Goal: Information Seeking & Learning: Understand process/instructions

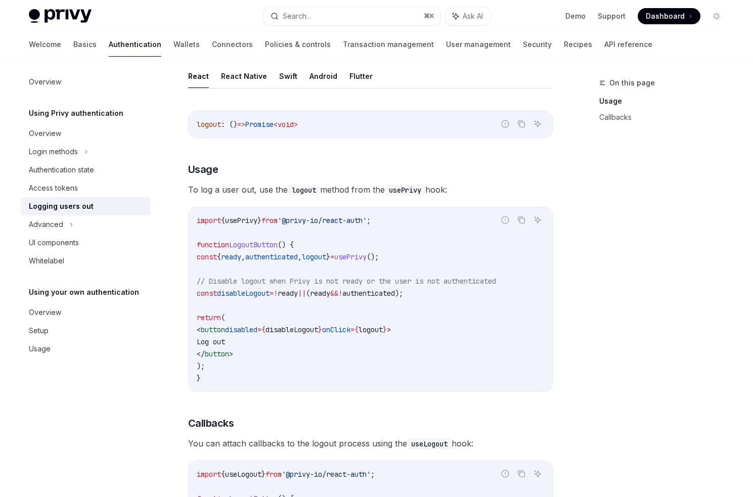
scroll to position [104, 0]
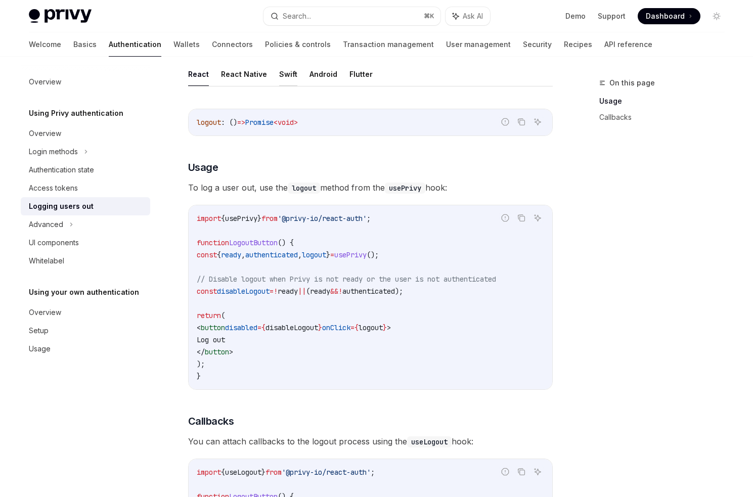
click at [279, 81] on button "Swift" at bounding box center [288, 74] width 18 height 24
type textarea "*"
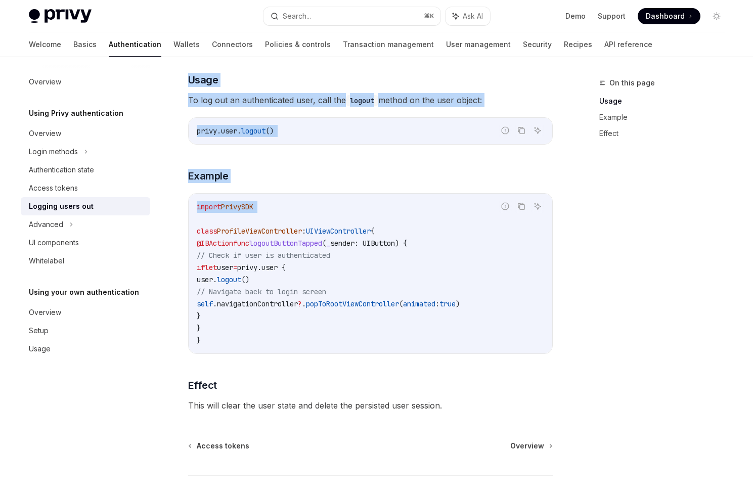
scroll to position [257, 0]
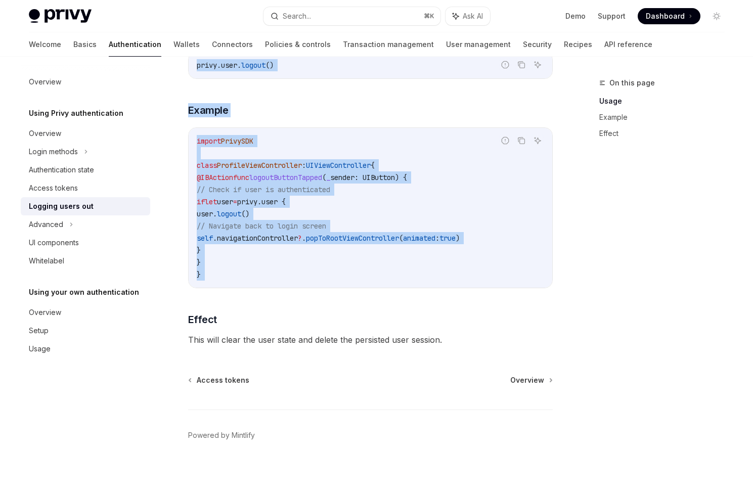
drag, startPoint x: 189, startPoint y: 96, endPoint x: 308, endPoint y: 292, distance: 229.5
click at [308, 292] on div "Using Privy authentication Logging users out OpenAI Open in ChatGPT OpenAI Open…" at bounding box center [275, 158] width 558 height 677
copy div "Logging users out OpenAI Open in ChatGPT OpenAI Open in ChatGPT Logging out a u…"
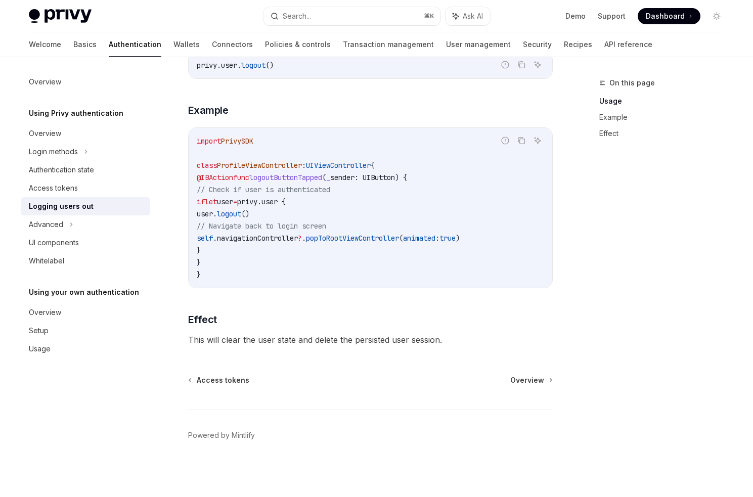
click at [255, 240] on span "navigationController" at bounding box center [257, 238] width 81 height 9
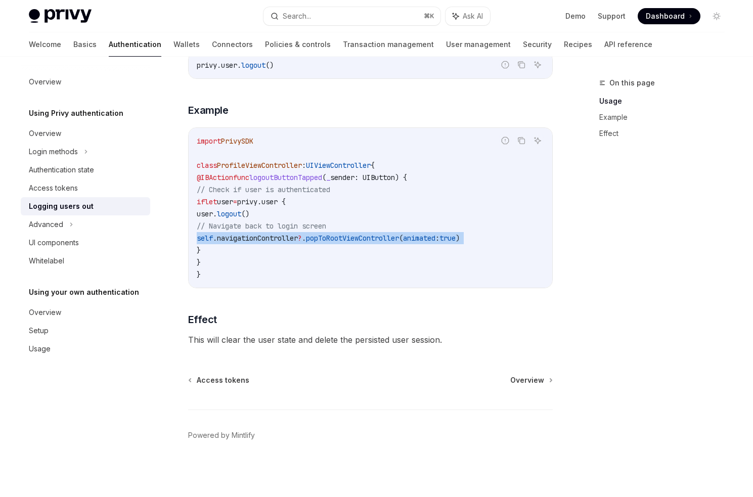
click at [255, 240] on span "navigationController" at bounding box center [257, 238] width 81 height 9
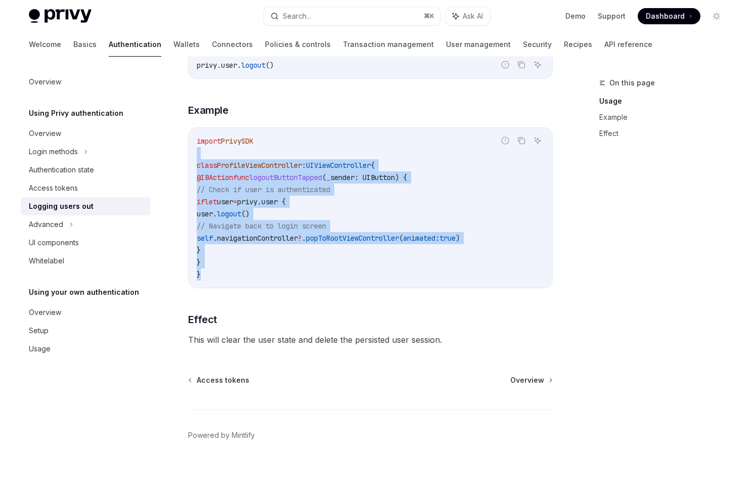
drag, startPoint x: 199, startPoint y: 151, endPoint x: 258, endPoint y: 272, distance: 134.7
click at [258, 272] on code "import PrivySDK class ProfileViewController : UIViewController { @IBAction func…" at bounding box center [370, 208] width 347 height 146
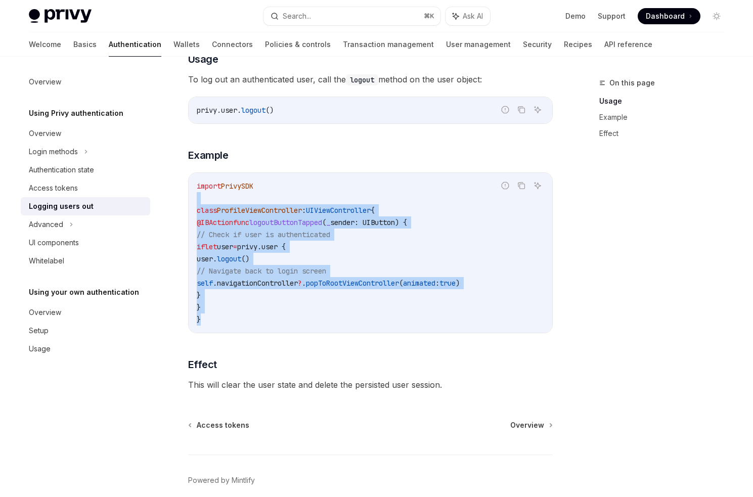
scroll to position [178, 0]
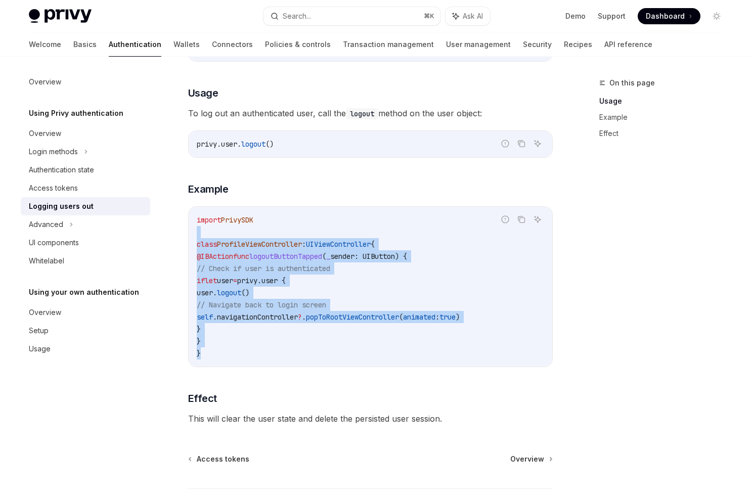
copy code "class ProfileViewController : UIViewController { @IBAction func logoutButtonTap…"
